Goal: Information Seeking & Learning: Learn about a topic

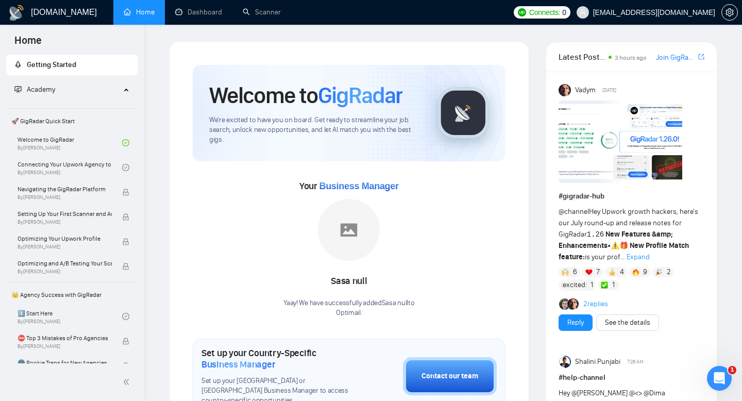
click at [112, 89] on span "Academy" at bounding box center [67, 89] width 106 height 21
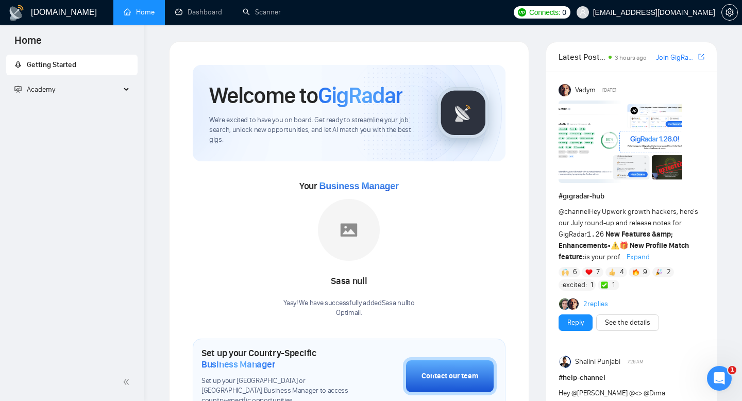
drag, startPoint x: 109, startPoint y: 55, endPoint x: 144, endPoint y: 61, distance: 35.6
click at [144, 61] on ul "Getting Started Academy 🚀 GigRadar Quick Start Welcome to GigRadar By [PERSON_N…" at bounding box center [72, 79] width 144 height 49
click at [262, 16] on link "Scanner" at bounding box center [262, 12] width 38 height 9
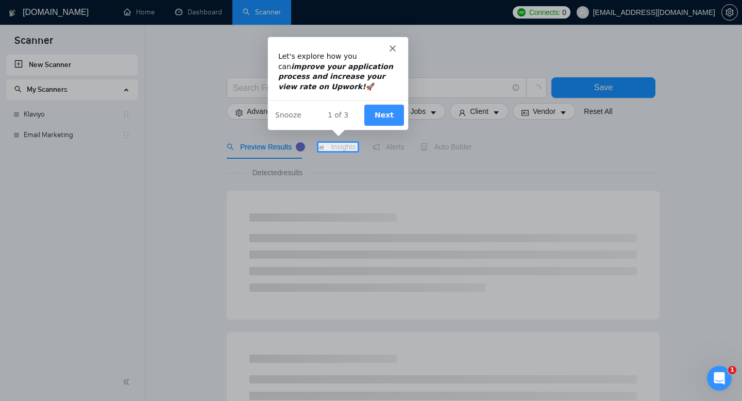
click at [392, 61] on icon "improve your application process and increase your view rate on Upwork!" at bounding box center [334, 75] width 115 height 28
click at [392, 46] on polygon "Close" at bounding box center [391, 47] width 6 height 6
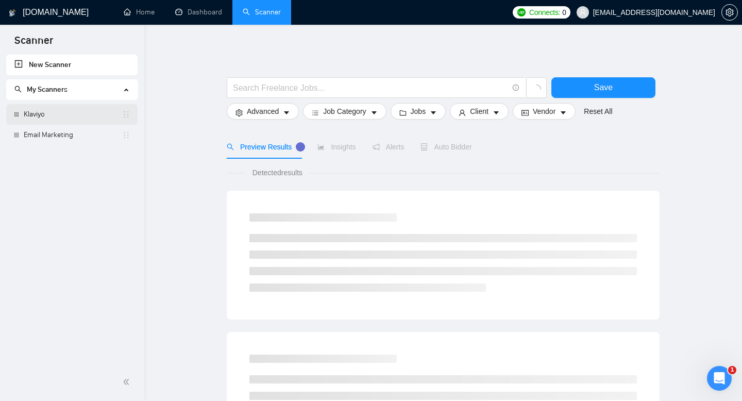
click at [78, 120] on link "Klaviyo" at bounding box center [73, 114] width 98 height 21
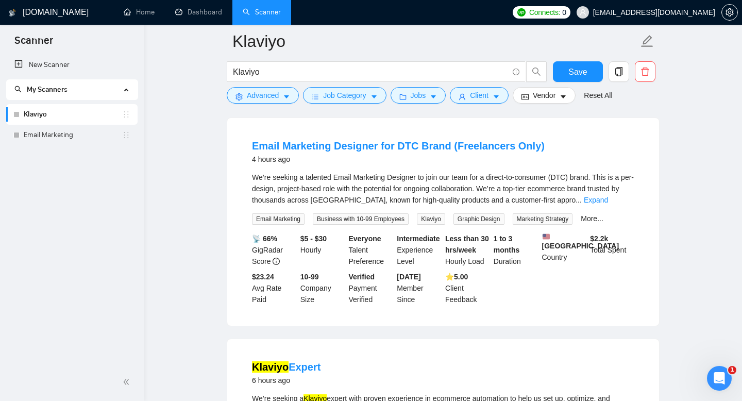
scroll to position [64, 0]
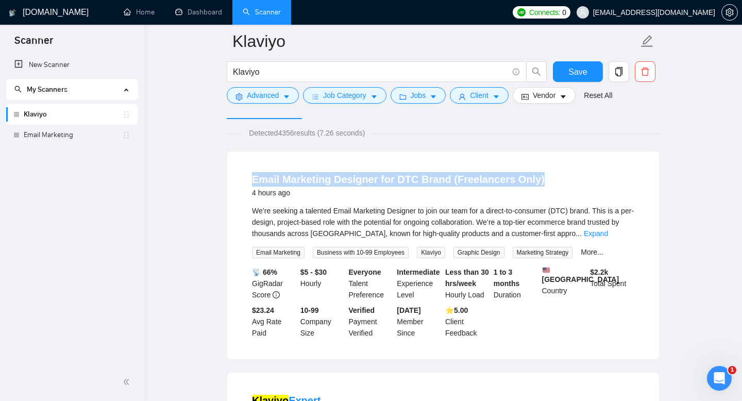
copy link "Email Marketing Designer for DTC Brand (Freelancers Only)"
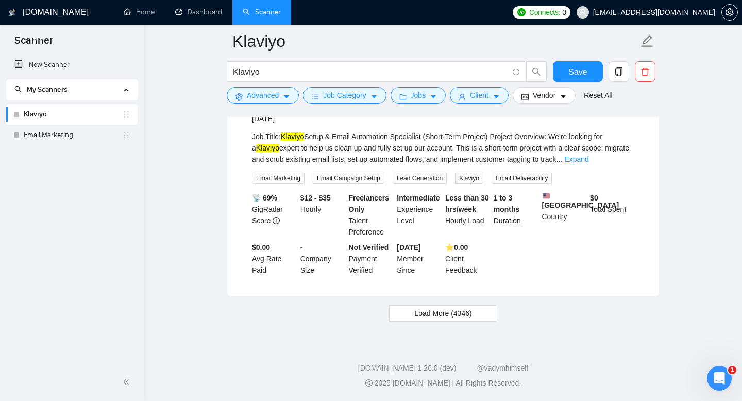
scroll to position [2205, 0]
click at [76, 139] on link "Email Marketing" at bounding box center [73, 135] width 98 height 21
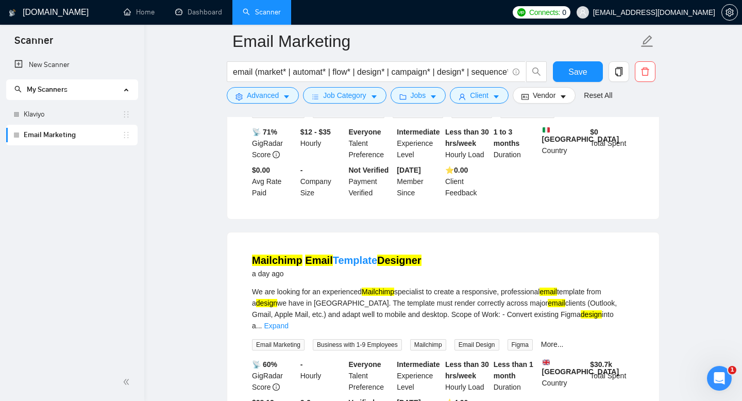
scroll to position [973, 0]
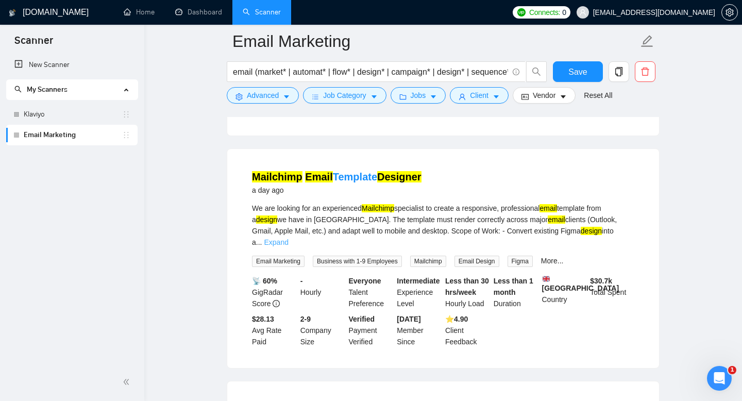
click at [288, 238] on link "Expand" at bounding box center [276, 242] width 24 height 8
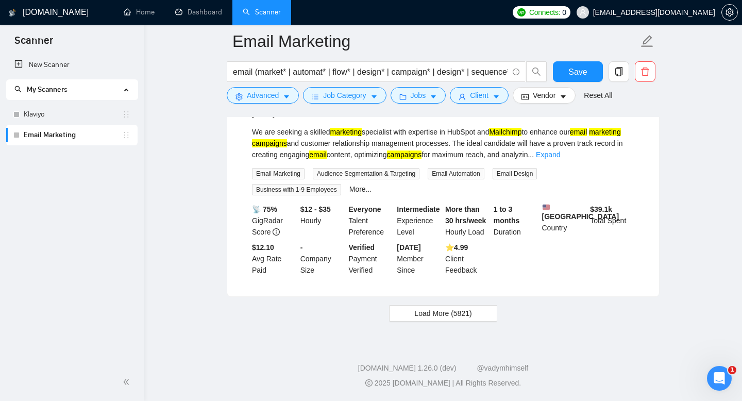
scroll to position [2232, 0]
click at [470, 315] on span "Load More (5821)" at bounding box center [442, 312] width 57 height 11
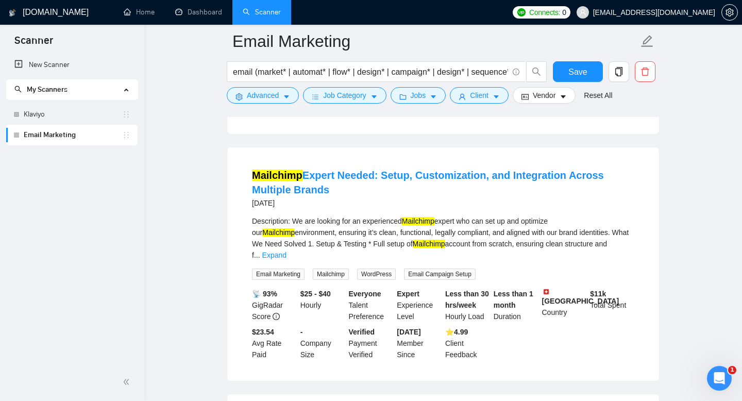
scroll to position [2576, 0]
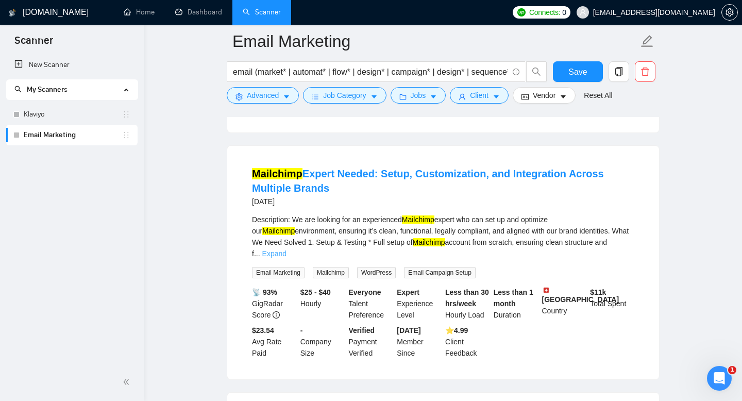
click at [286, 258] on link "Expand" at bounding box center [274, 253] width 24 height 8
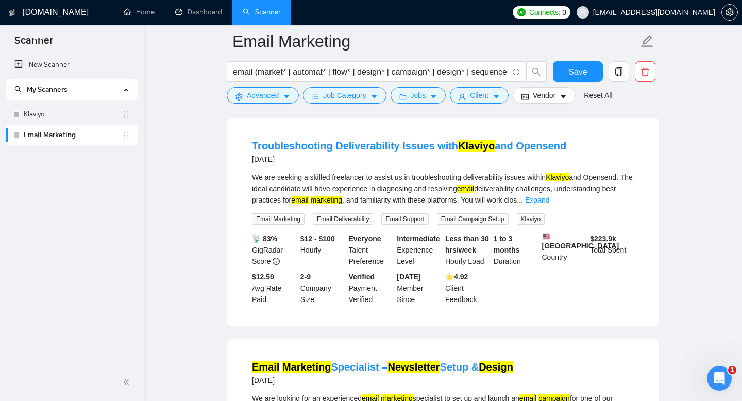
scroll to position [4495, 0]
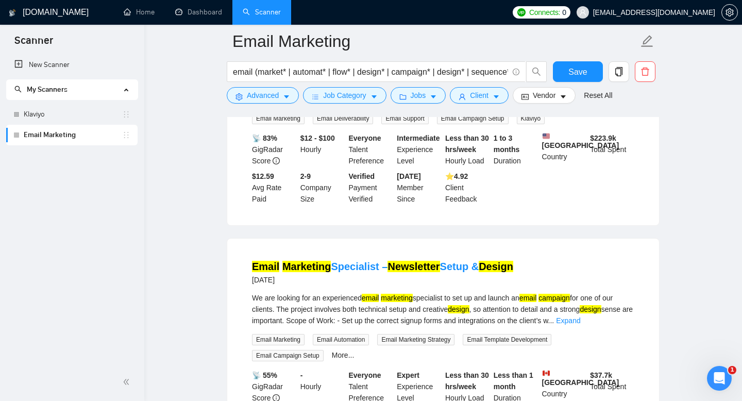
click at [549, 104] on link "Expand" at bounding box center [537, 99] width 24 height 8
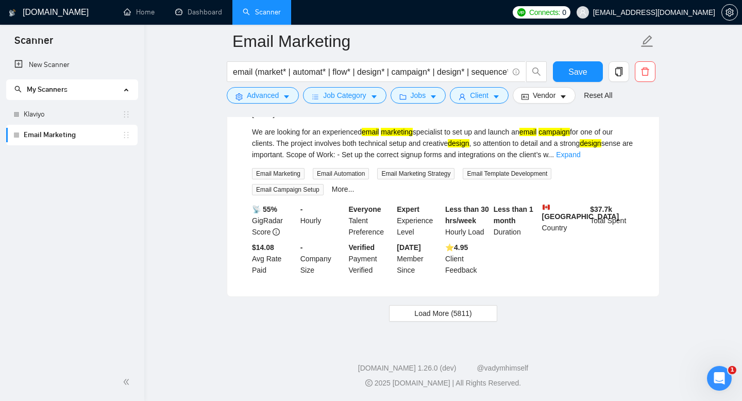
scroll to position [4768, 0]
click at [487, 314] on button "Load More (5811)" at bounding box center [443, 313] width 108 height 16
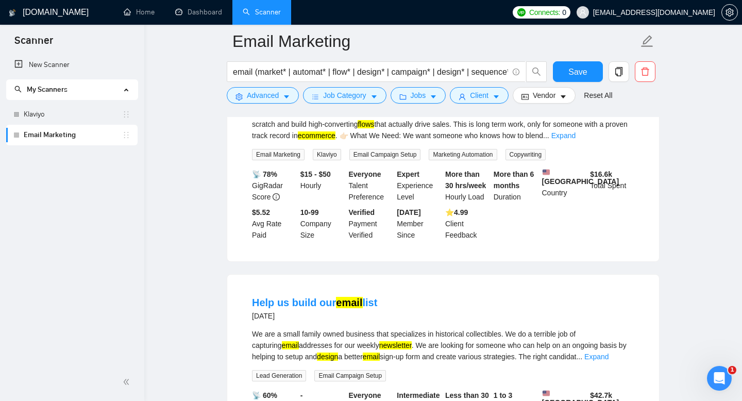
scroll to position [5223, 0]
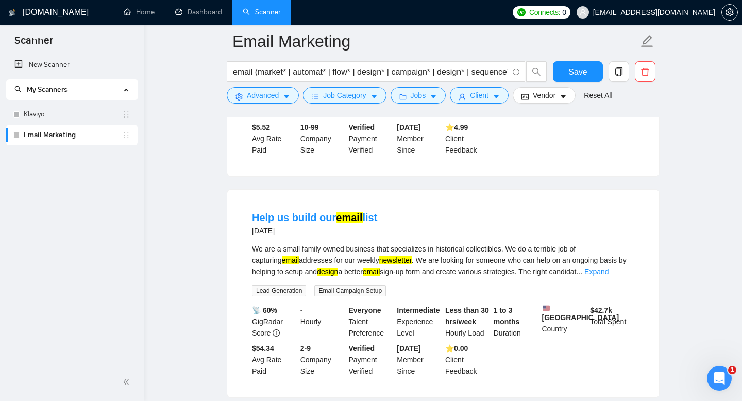
click at [575, 55] on link "Expand" at bounding box center [563, 50] width 24 height 8
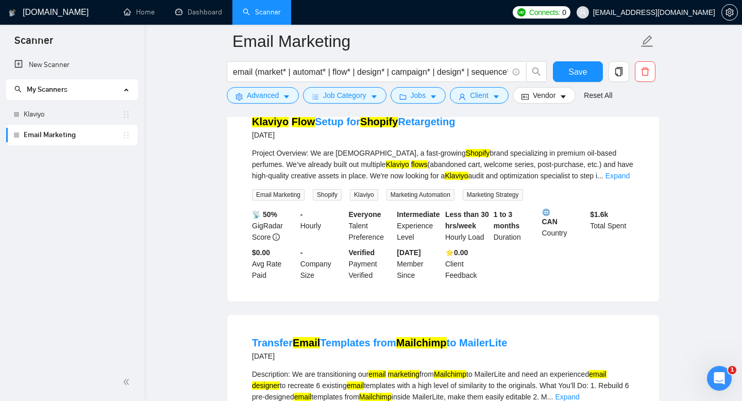
scroll to position [6633, 0]
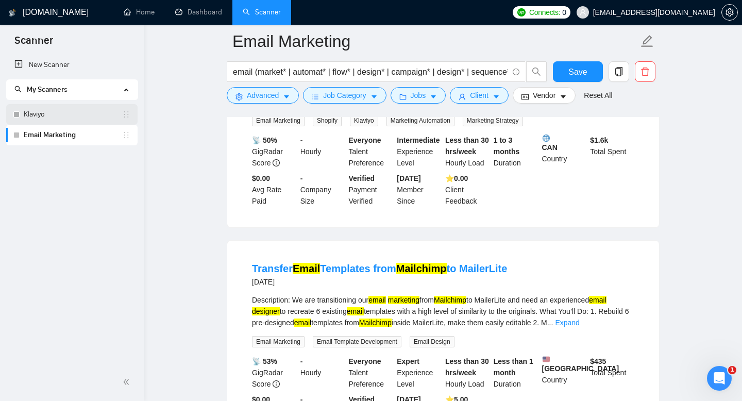
click at [90, 115] on link "Klaviyo" at bounding box center [73, 114] width 98 height 21
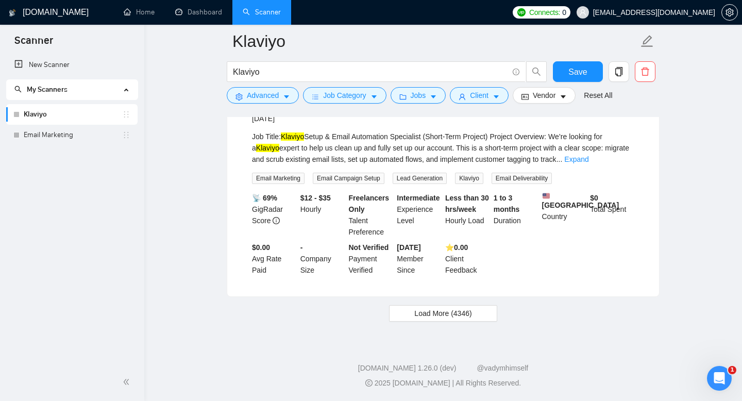
scroll to position [2205, 0]
click at [456, 314] on span "Load More (4346)" at bounding box center [442, 312] width 57 height 11
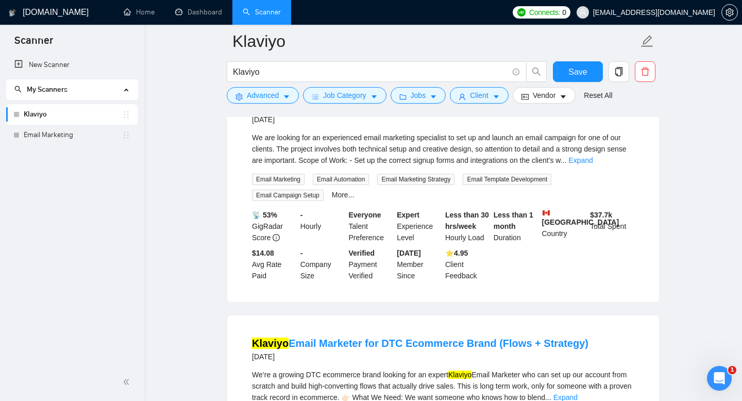
scroll to position [3040, 0]
